Goal: Transaction & Acquisition: Purchase product/service

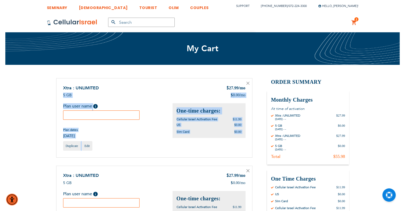
click at [249, 83] on div "Xtra : UNLIMITED $ 27.99 /mo 5 GB $ 0.00 /mo Help" at bounding box center [154, 118] width 196 height 80
click at [249, 83] on icon at bounding box center [247, 83] width 3 height 3
click at [247, 83] on icon at bounding box center [247, 83] width 3 height 3
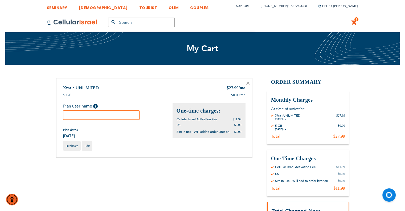
click at [104, 117] on input "text" at bounding box center [101, 114] width 77 height 9
paste input "Moshe Fruchter TC"
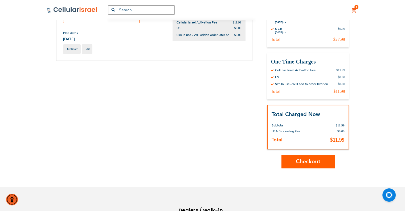
scroll to position [107, 0]
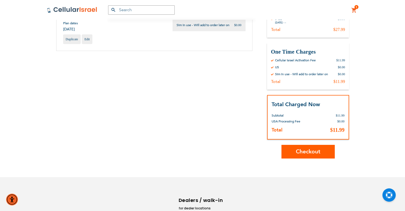
type input "Moshe Fruchter"
click at [312, 156] on button "Checkout" at bounding box center [308, 152] width 53 height 14
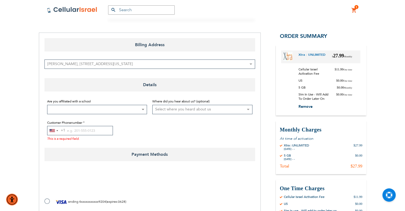
scroll to position [80, 0]
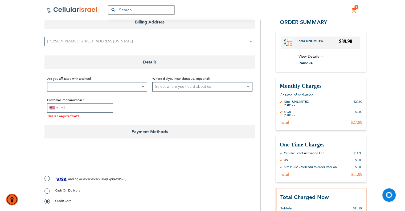
click at [81, 107] on input "Customer Phonenumber" at bounding box center [80, 107] width 66 height 9
paste input "9172703154"
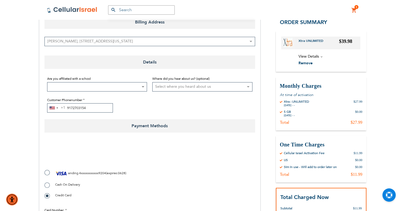
type input "9172703154"
drag, startPoint x: 48, startPoint y: 177, endPoint x: 48, endPoint y: 174, distance: 2.9
click at [48, 176] on label "ending 4xxxxxxxxxxx9204 ( expires : 0628 )" at bounding box center [86, 173] width 82 height 8
radio input "true"
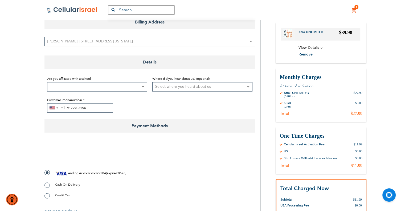
checkbox input "true"
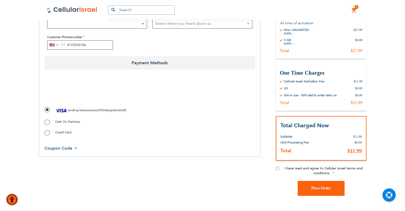
scroll to position [187, 0]
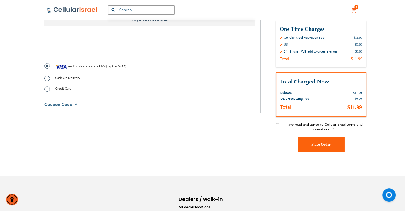
click at [280, 124] on div "I have read and agree to Cellular Israel terms and conditions." at bounding box center [321, 129] width 91 height 15
click at [278, 124] on input "I have read and agree to Cellular Israel terms and conditions." at bounding box center [277, 124] width 3 height 3
checkbox input "true"
click at [317, 144] on span "Place Order" at bounding box center [321, 144] width 19 height 4
